Goal: Information Seeking & Learning: Check status

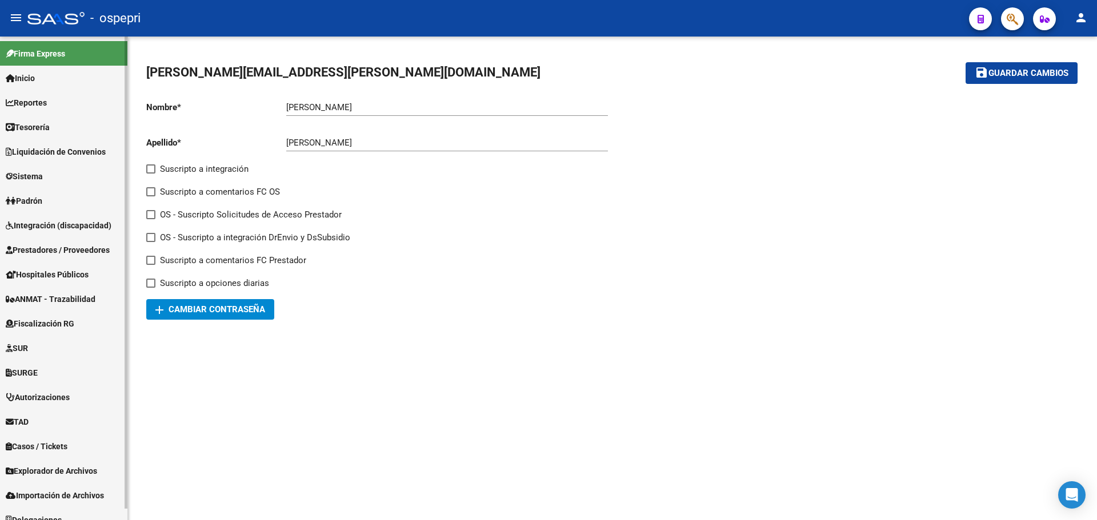
click at [39, 126] on span "Tesorería" at bounding box center [28, 127] width 44 height 13
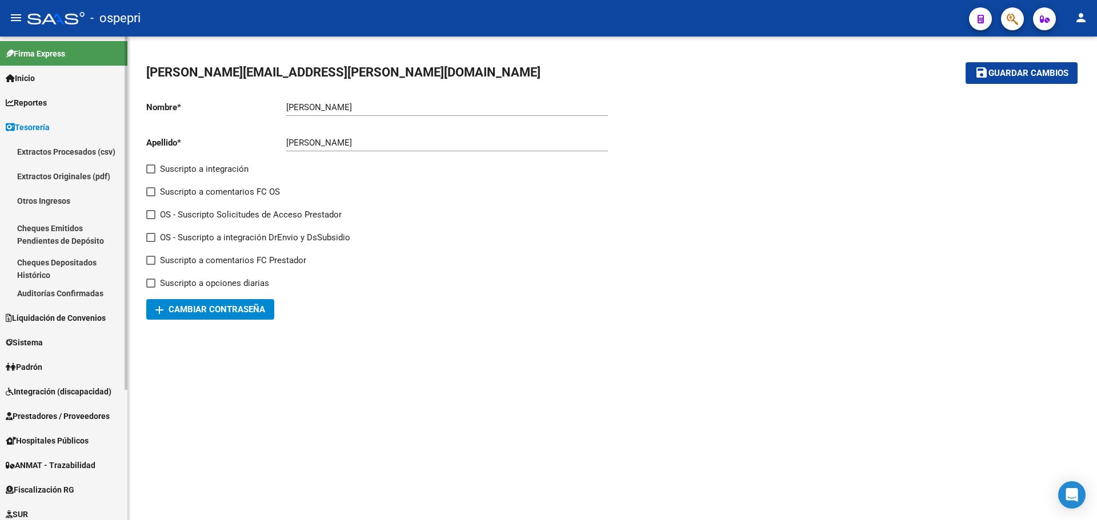
drag, startPoint x: 30, startPoint y: 104, endPoint x: 34, endPoint y: 110, distance: 7.3
click at [31, 104] on span "Reportes" at bounding box center [26, 103] width 41 height 13
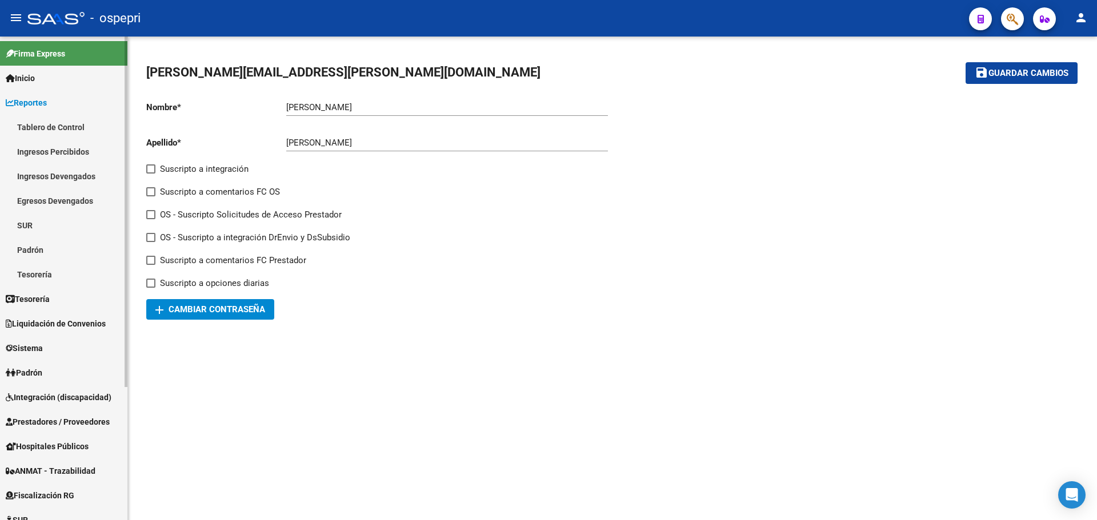
click at [68, 150] on link "Ingresos Percibidos" at bounding box center [63, 151] width 127 height 25
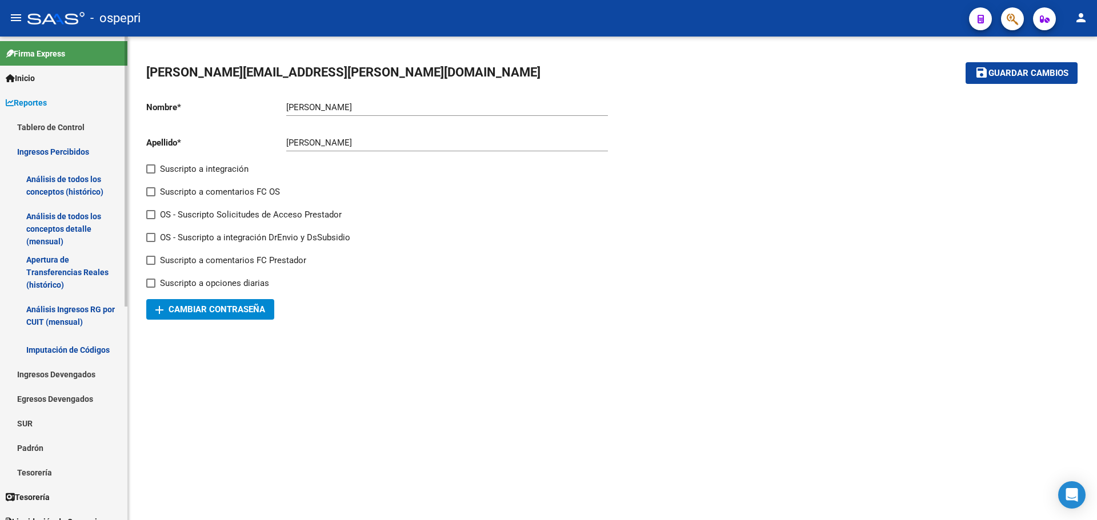
click at [45, 231] on link "Análisis de todos los conceptos detalle (mensual)" at bounding box center [63, 228] width 127 height 43
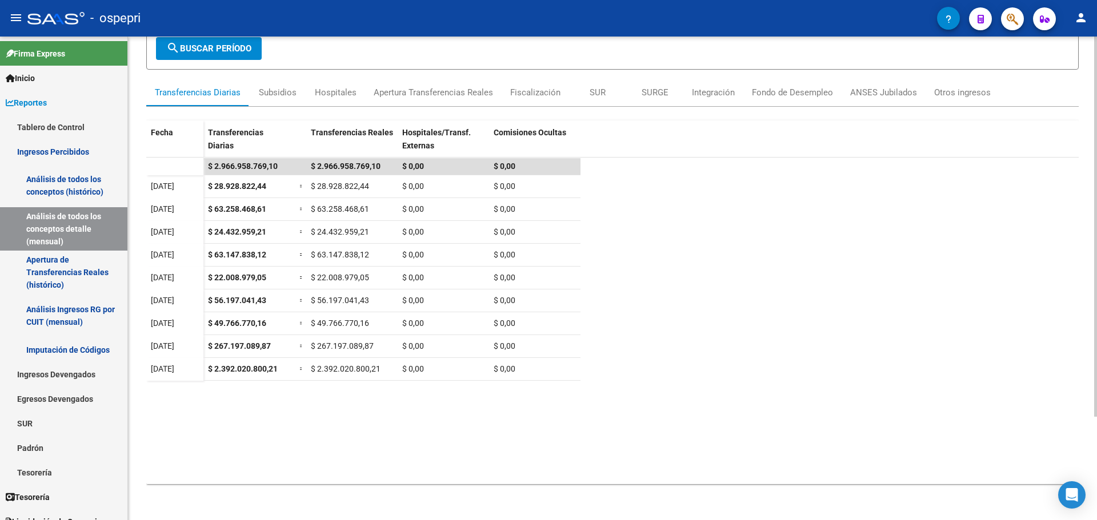
scroll to position [131, 0]
click at [1092, 420] on div "REPORTES -> INGRESOS PERCIBIDOS -> Detalle mensual de todos los conceptos cloud…" at bounding box center [614, 212] width 972 height 615
click at [461, 418] on datatable-body "$ 2.966.958.769,10 $ 2.966.958.769,10 $ 0,00 $ 0,00 [DATE] $ 28.928.822,44 = $ …" at bounding box center [612, 320] width 932 height 327
click at [197, 394] on datatable-body "$ 2.966.958.769,10 $ 2.966.958.769,10 $ 0,00 $ 0,00 [DATE] $ 28.928.822,44 = $ …" at bounding box center [612, 320] width 932 height 327
click at [215, 391] on datatable-body "$ 2.966.958.769,10 $ 2.966.958.769,10 $ 0,00 $ 0,00 [DATE] $ 28.928.822,44 = $ …" at bounding box center [612, 320] width 932 height 327
